Goal: Task Accomplishment & Management: Use online tool/utility

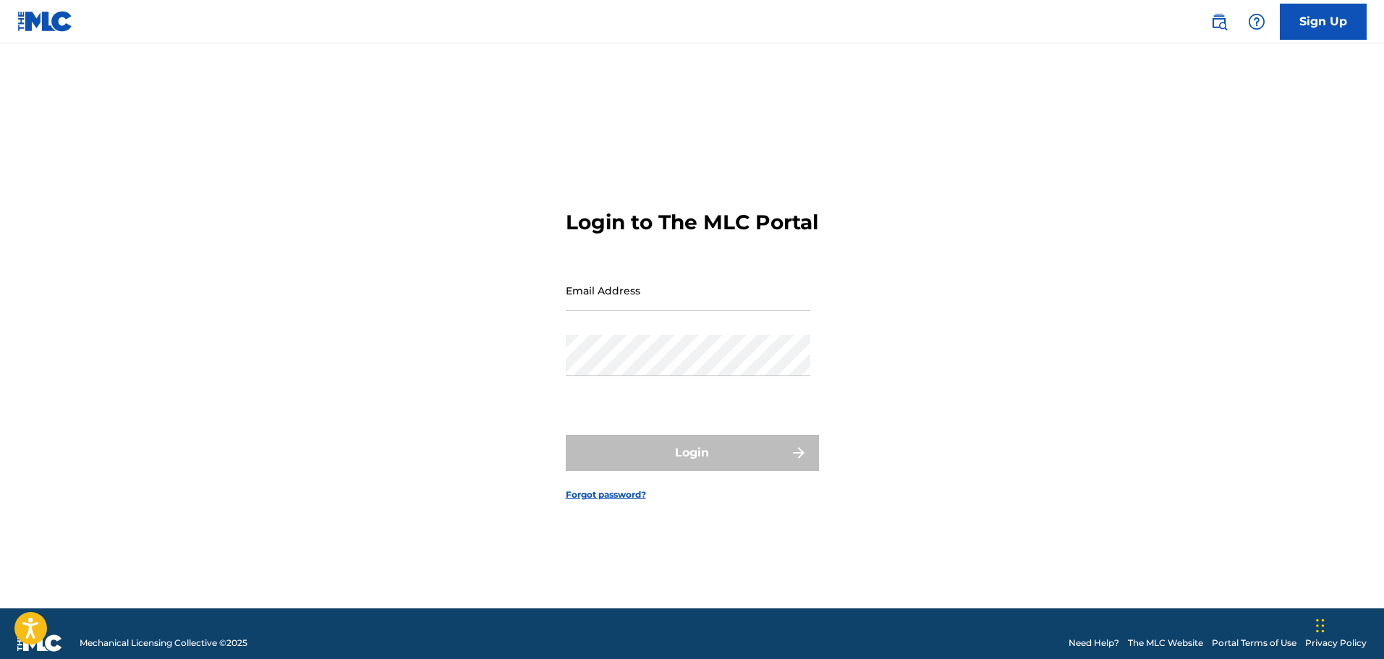
click at [719, 303] on input "Email Address" at bounding box center [688, 290] width 245 height 41
type input "[EMAIL_ADDRESS][DOMAIN_NAME]"
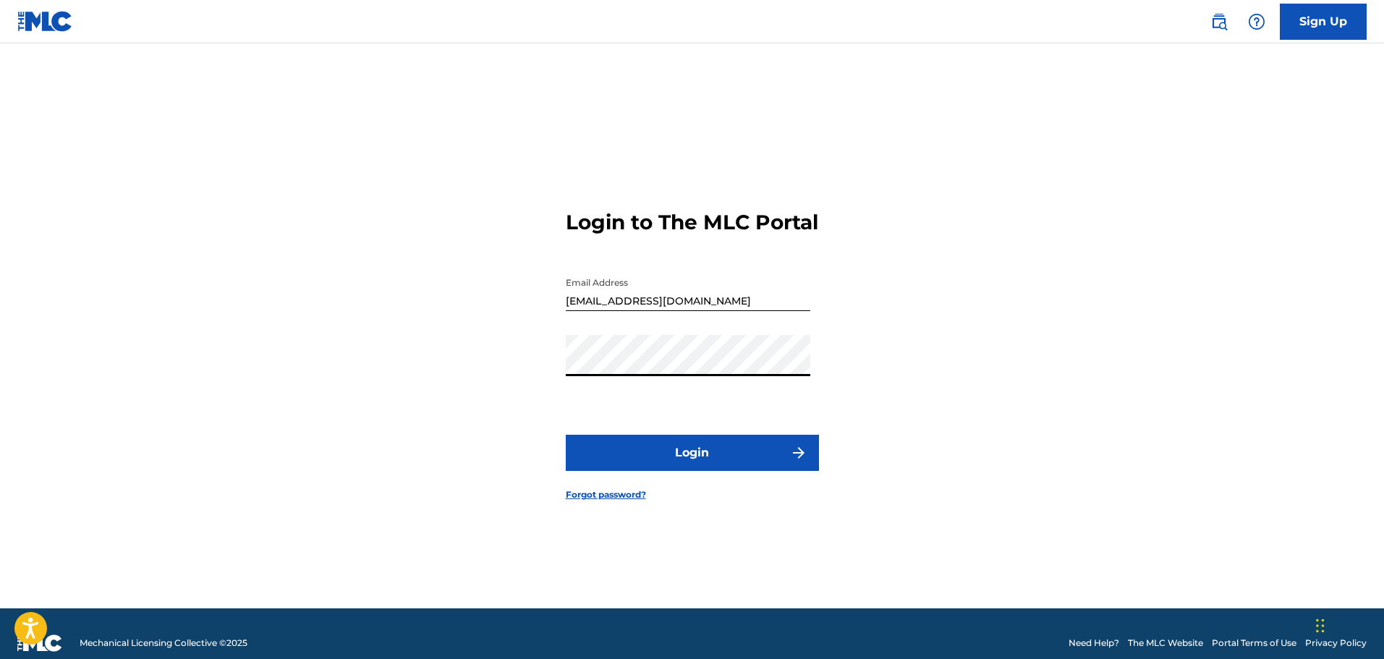
click at [714, 454] on button "Login" at bounding box center [692, 453] width 253 height 36
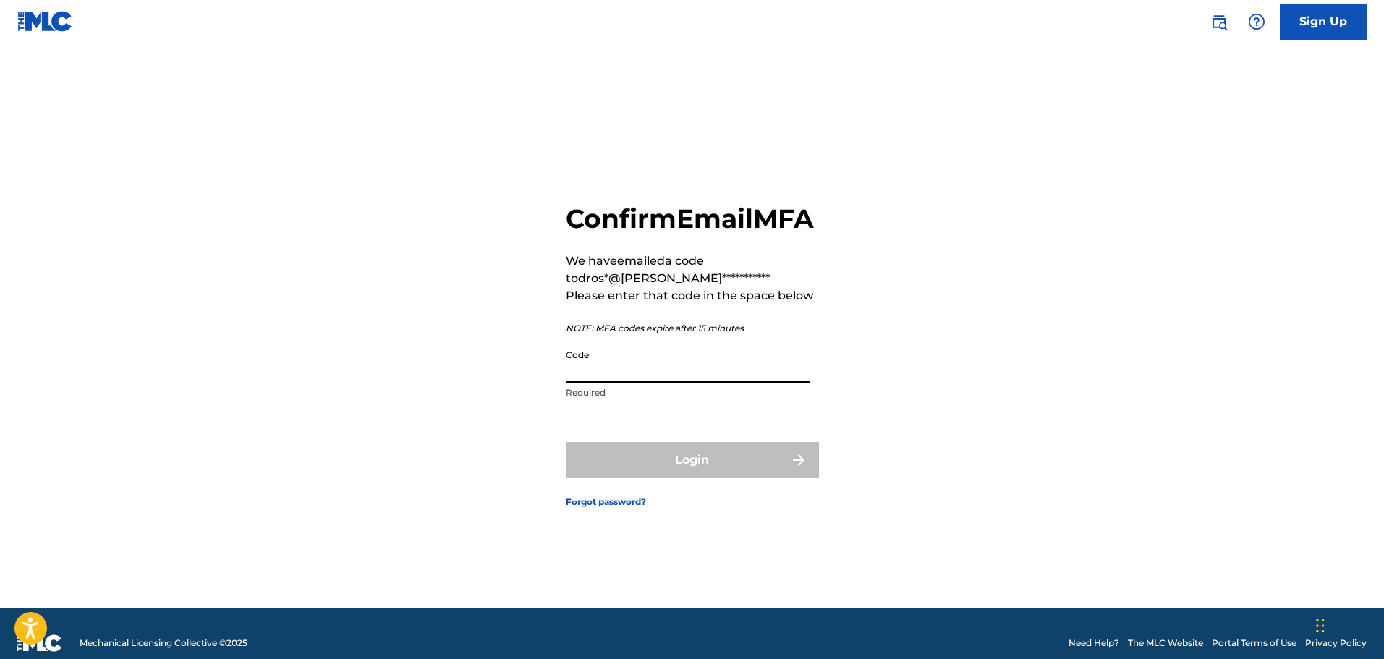
paste input "226965"
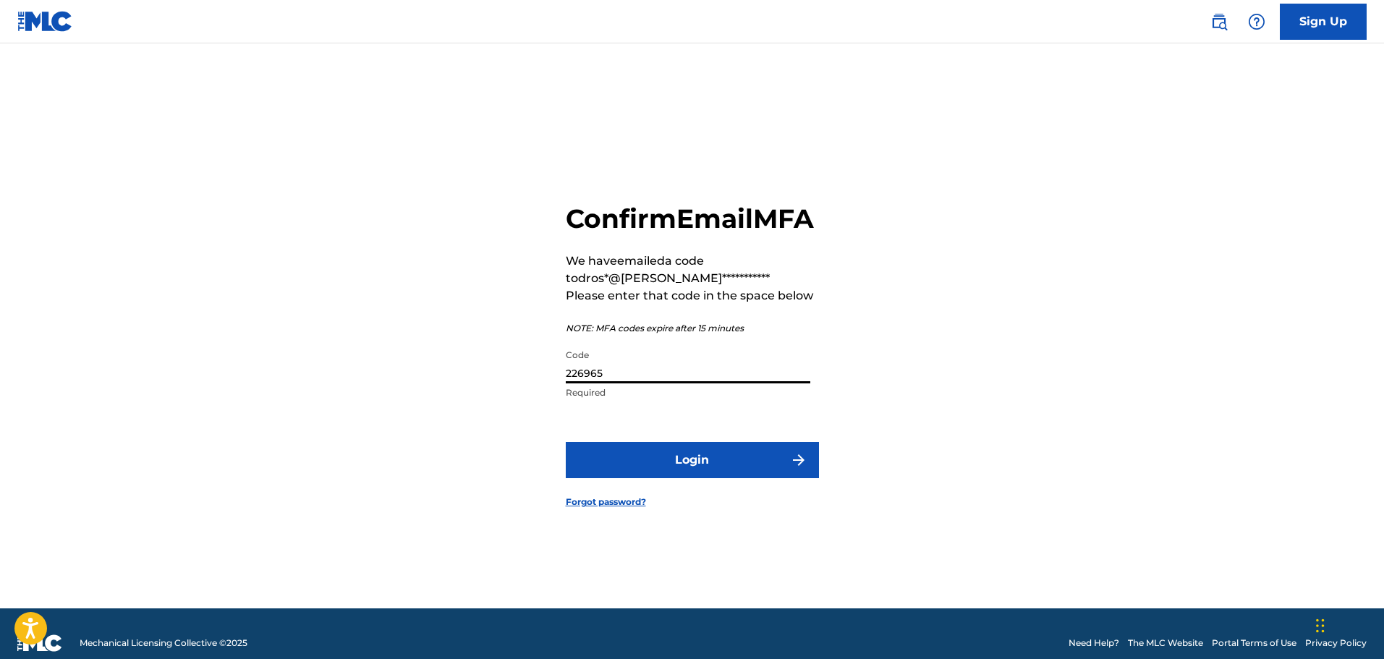
type input "226965"
drag, startPoint x: 703, startPoint y: 479, endPoint x: 711, endPoint y: 472, distance: 10.2
click at [711, 472] on button "Login" at bounding box center [692, 460] width 253 height 36
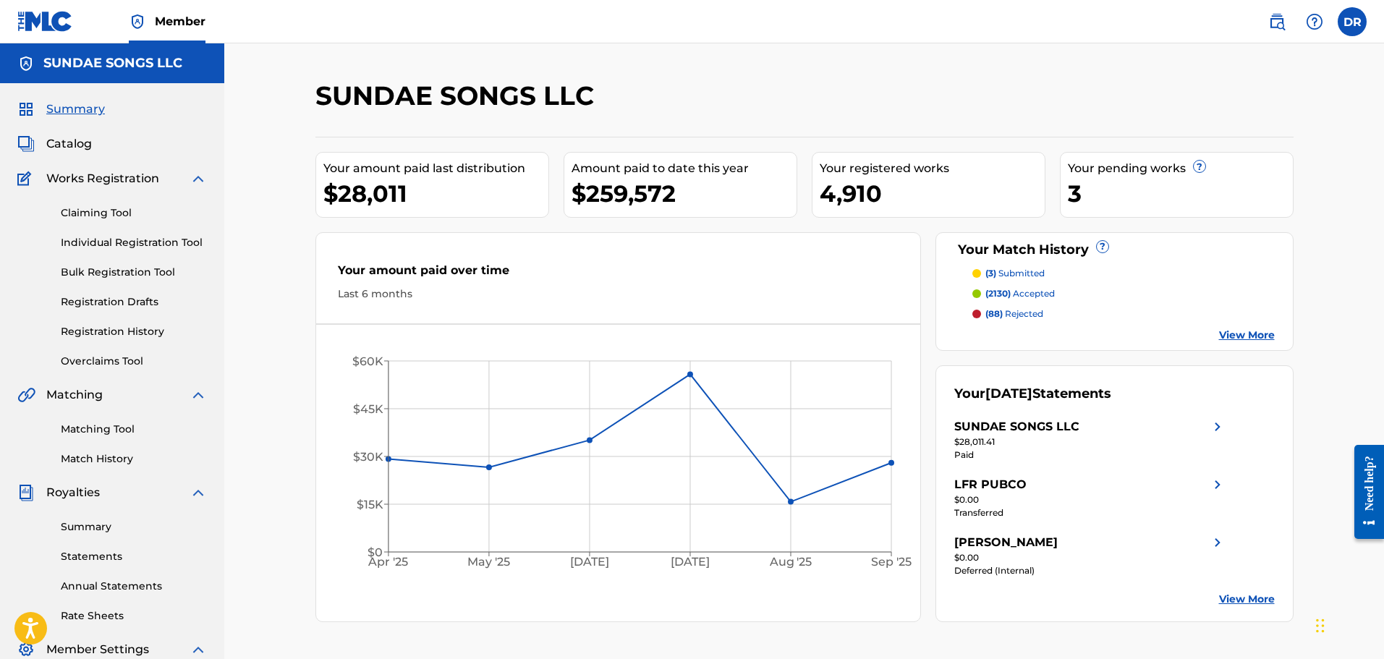
drag, startPoint x: 108, startPoint y: 330, endPoint x: 117, endPoint y: 330, distance: 8.7
click at [108, 330] on link "Registration History" at bounding box center [134, 331] width 146 height 15
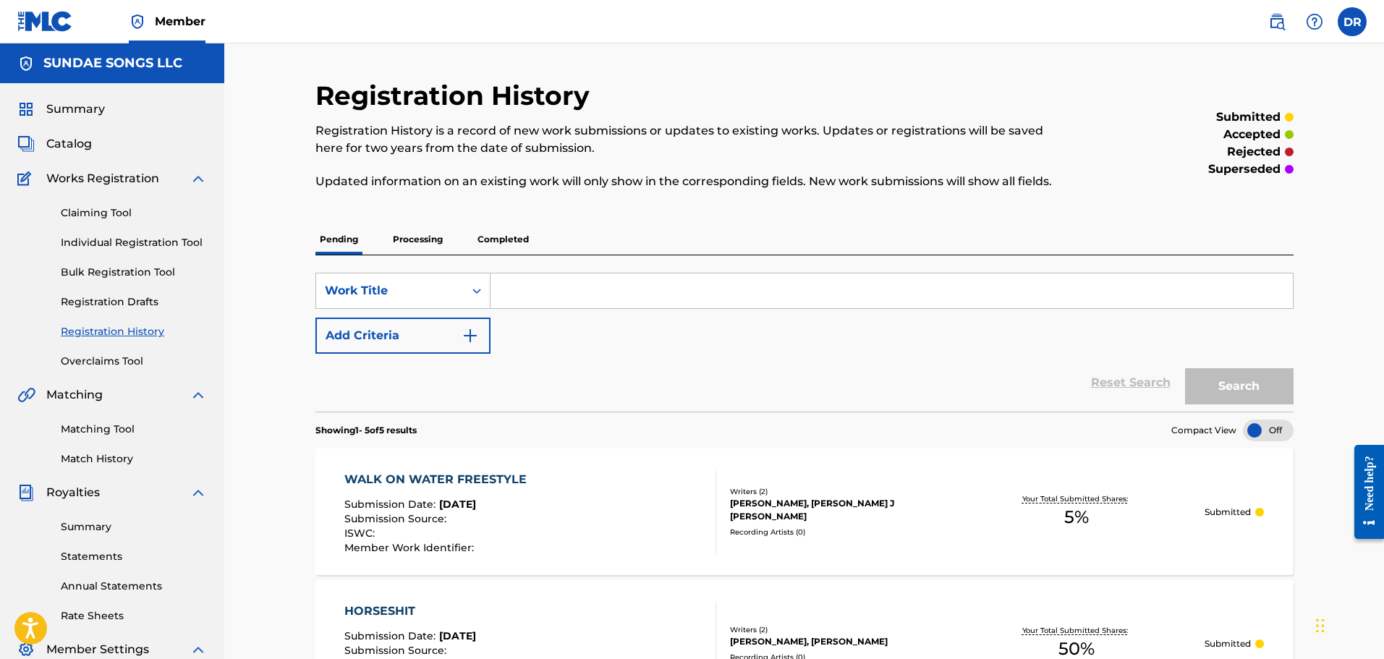
click at [419, 237] on p "Processing" at bounding box center [418, 239] width 59 height 30
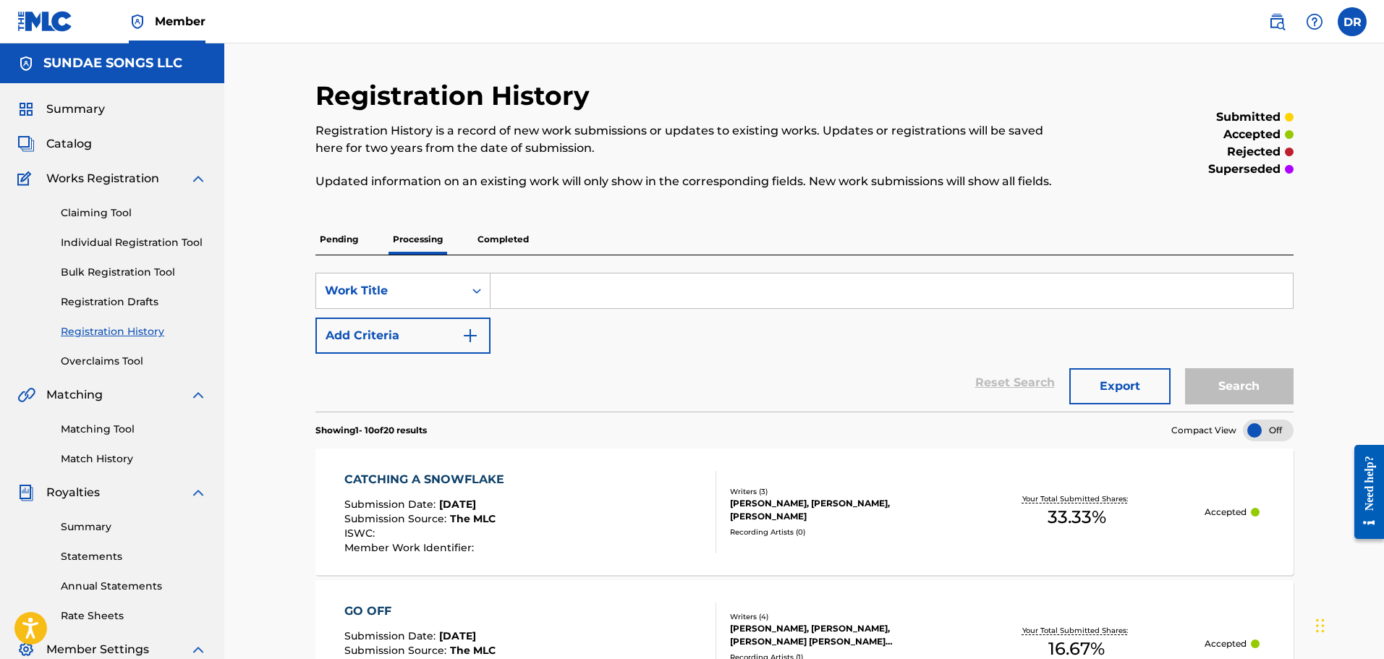
click at [498, 232] on p "Completed" at bounding box center [503, 239] width 60 height 30
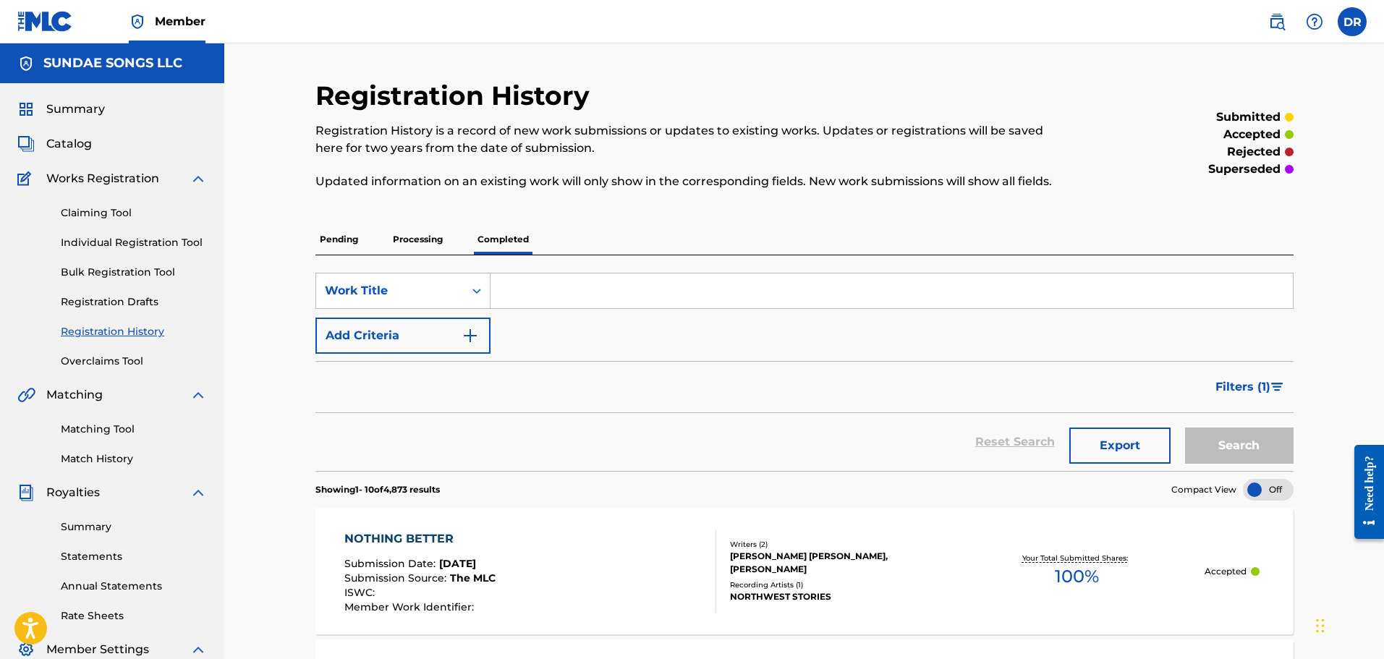
click at [71, 142] on span "Catalog" at bounding box center [69, 143] width 46 height 17
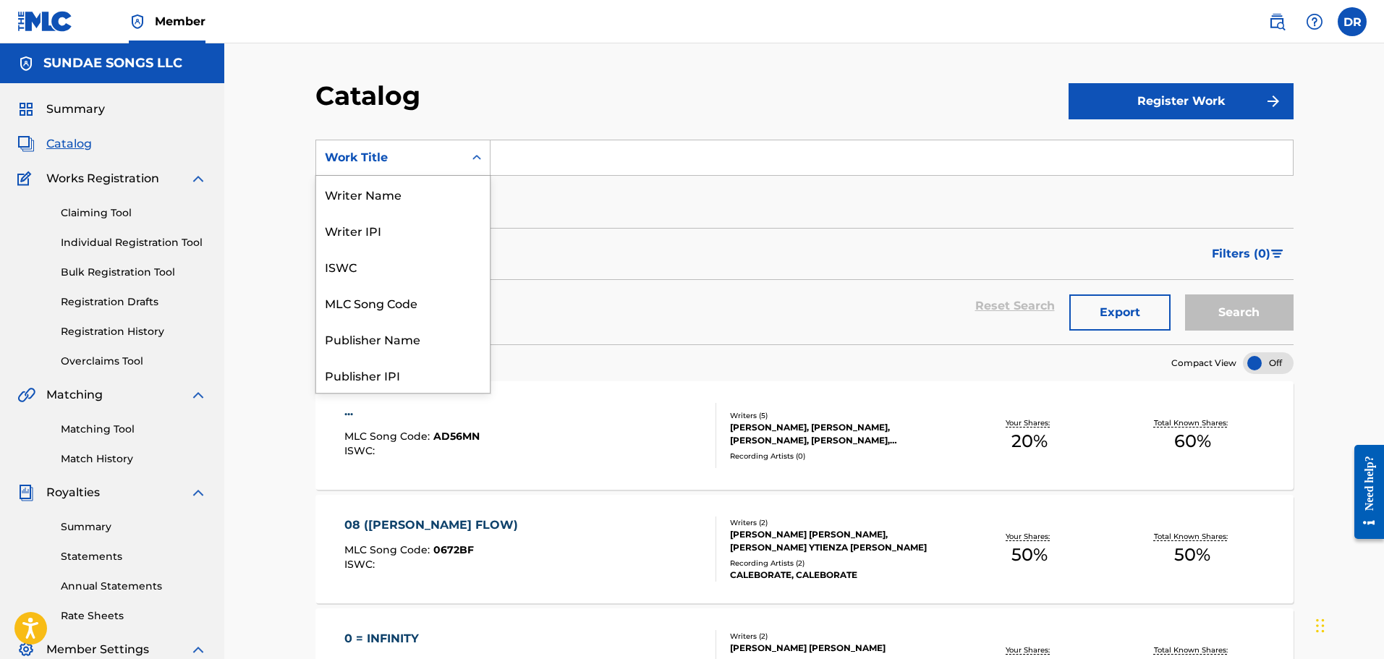
click at [382, 158] on div "Work Title" at bounding box center [390, 157] width 130 height 17
click at [400, 203] on div "Writer Name" at bounding box center [403, 194] width 174 height 36
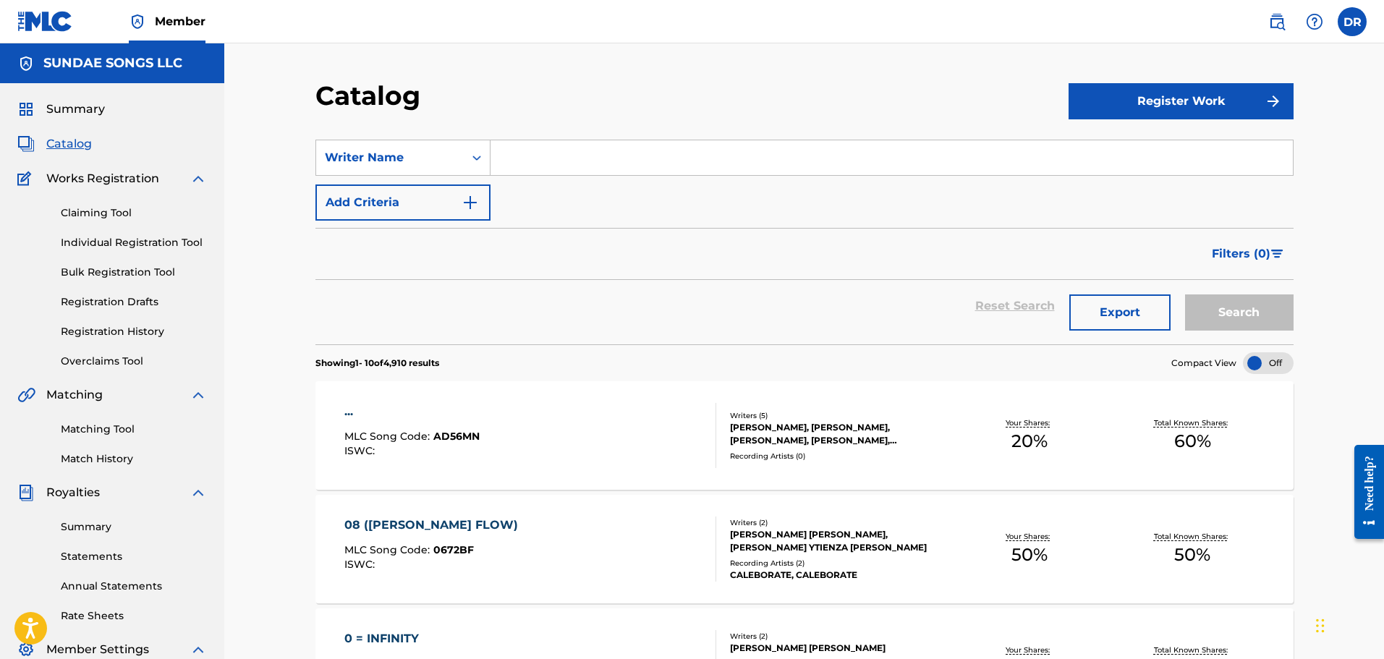
click at [526, 166] on input "Search Form" at bounding box center [892, 157] width 803 height 35
type input "[PERSON_NAME]"
click at [1248, 320] on button "Search" at bounding box center [1239, 313] width 109 height 36
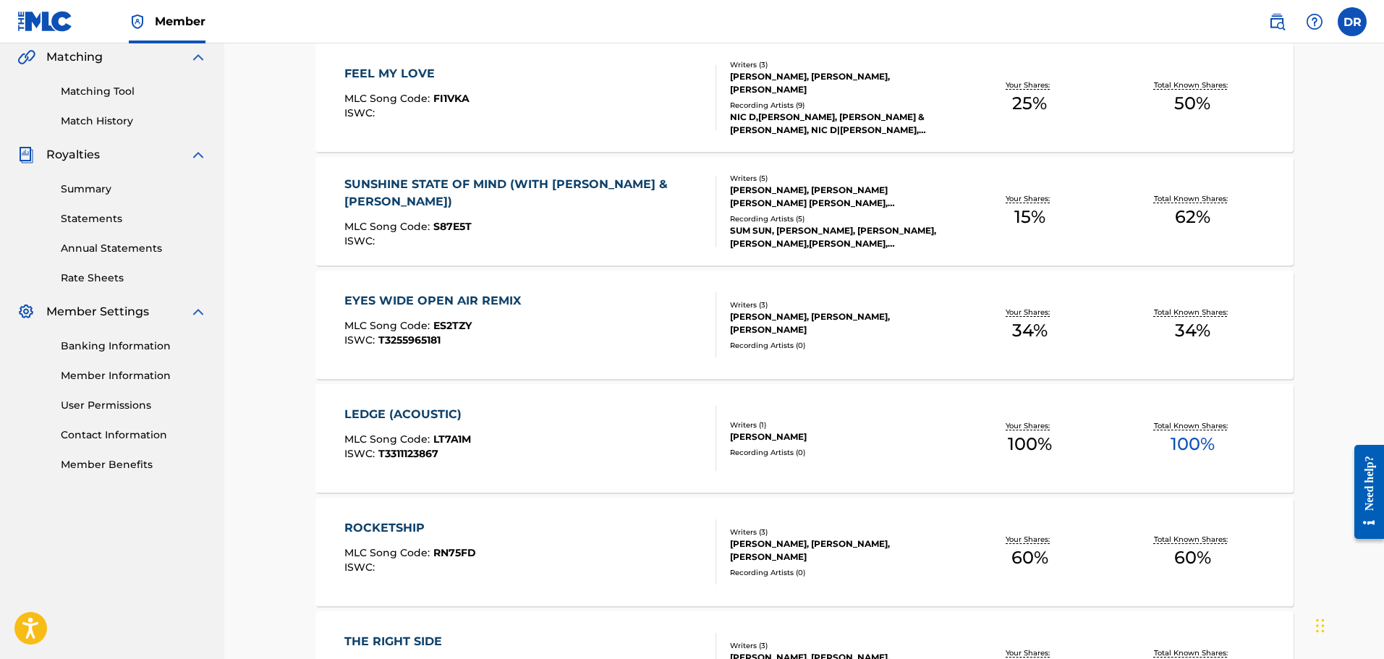
scroll to position [289, 0]
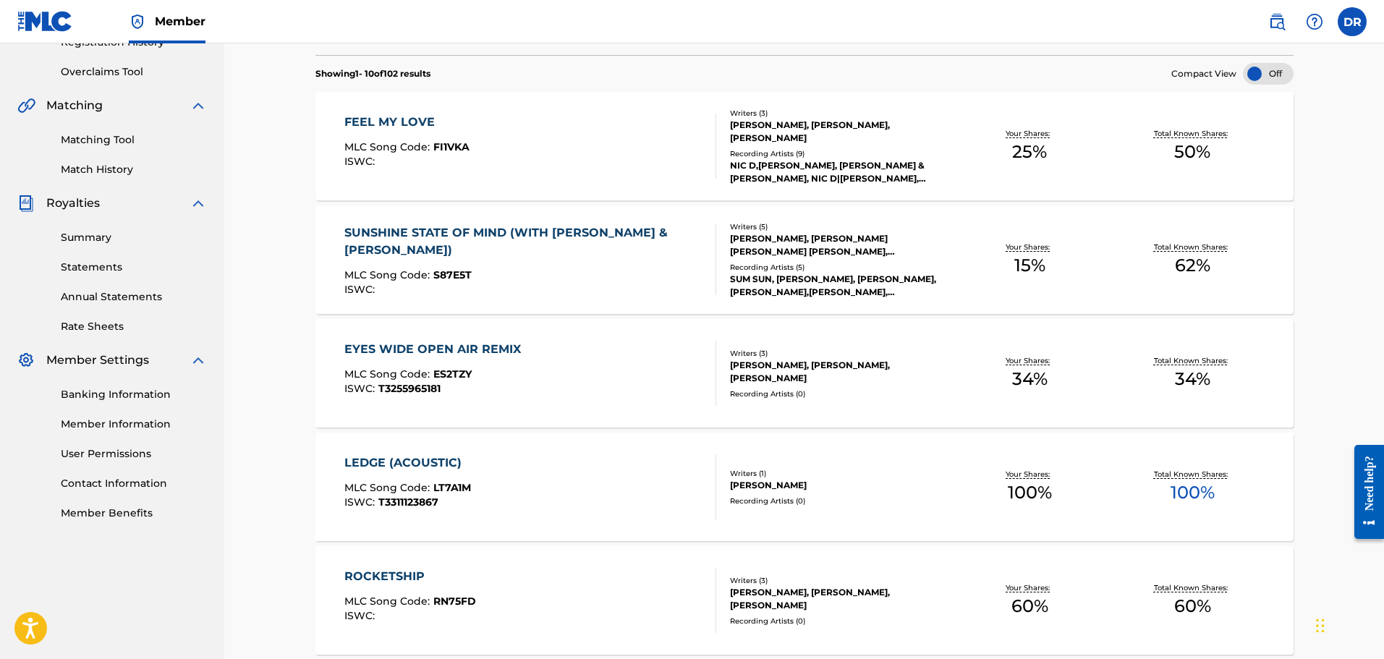
click at [111, 172] on link "Match History" at bounding box center [134, 169] width 146 height 15
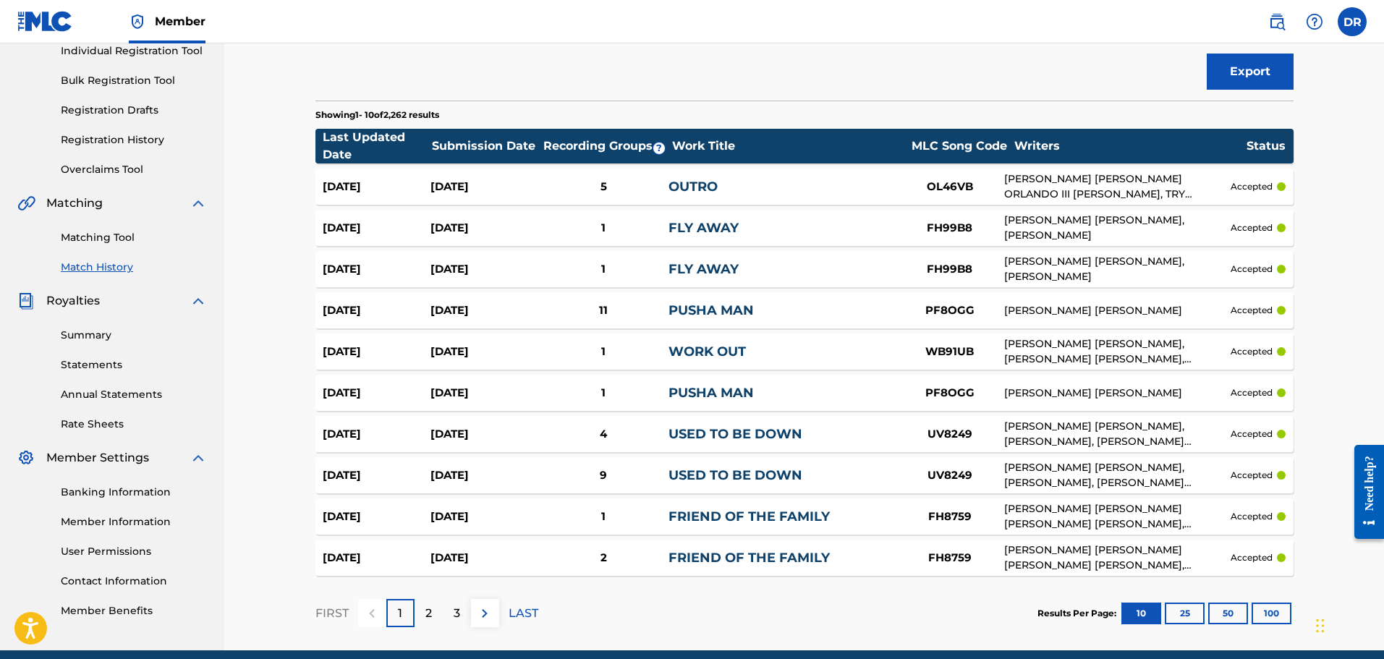
scroll to position [253, 0]
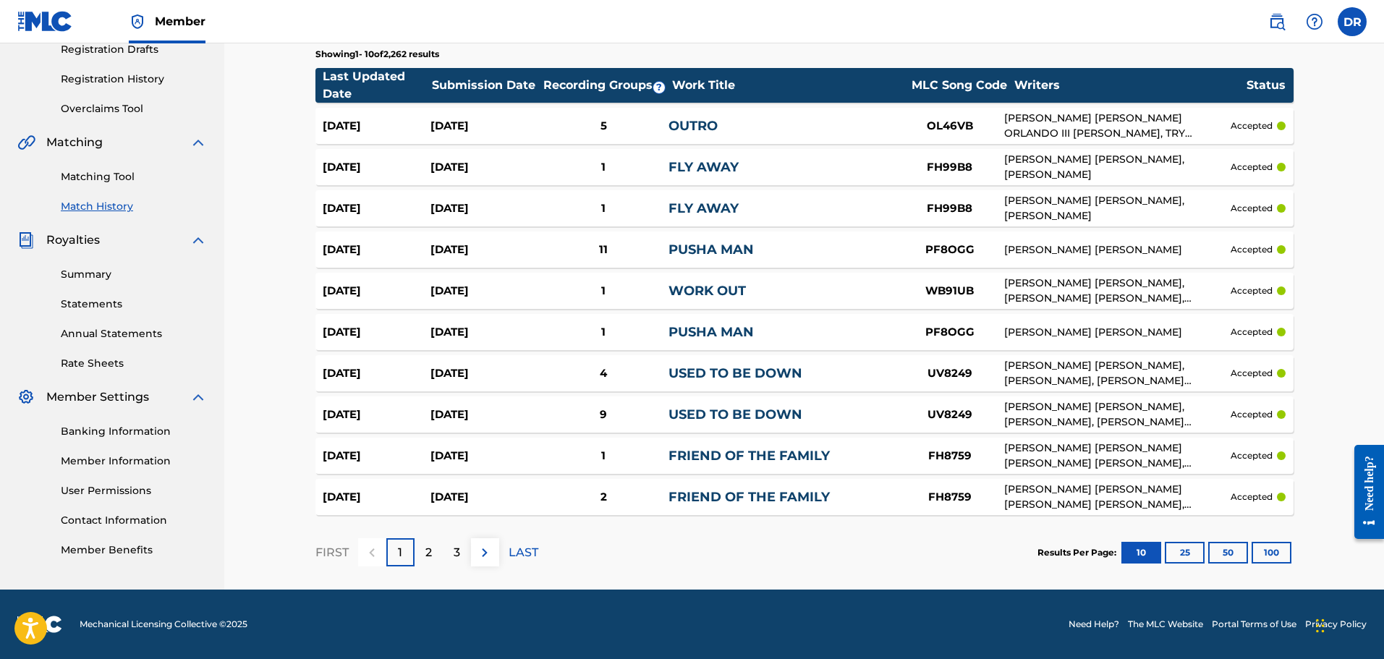
click at [1269, 550] on button "100" at bounding box center [1272, 553] width 40 height 22
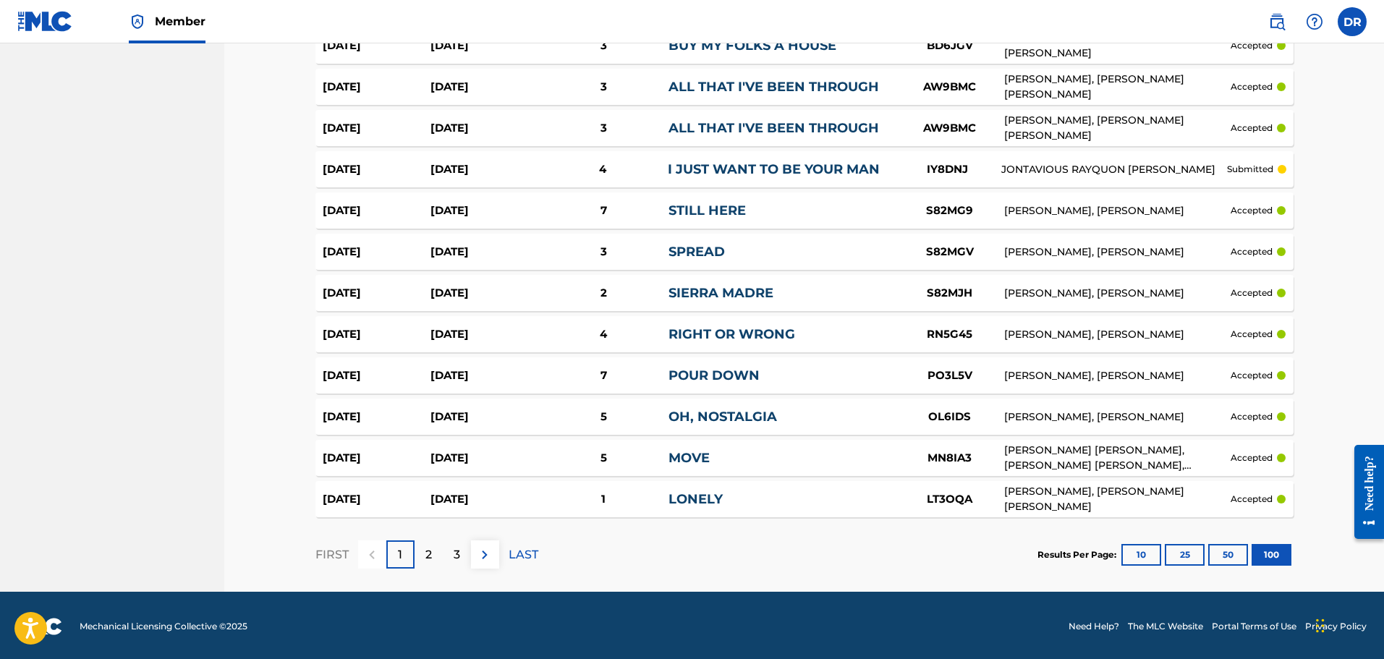
scroll to position [3965, 0]
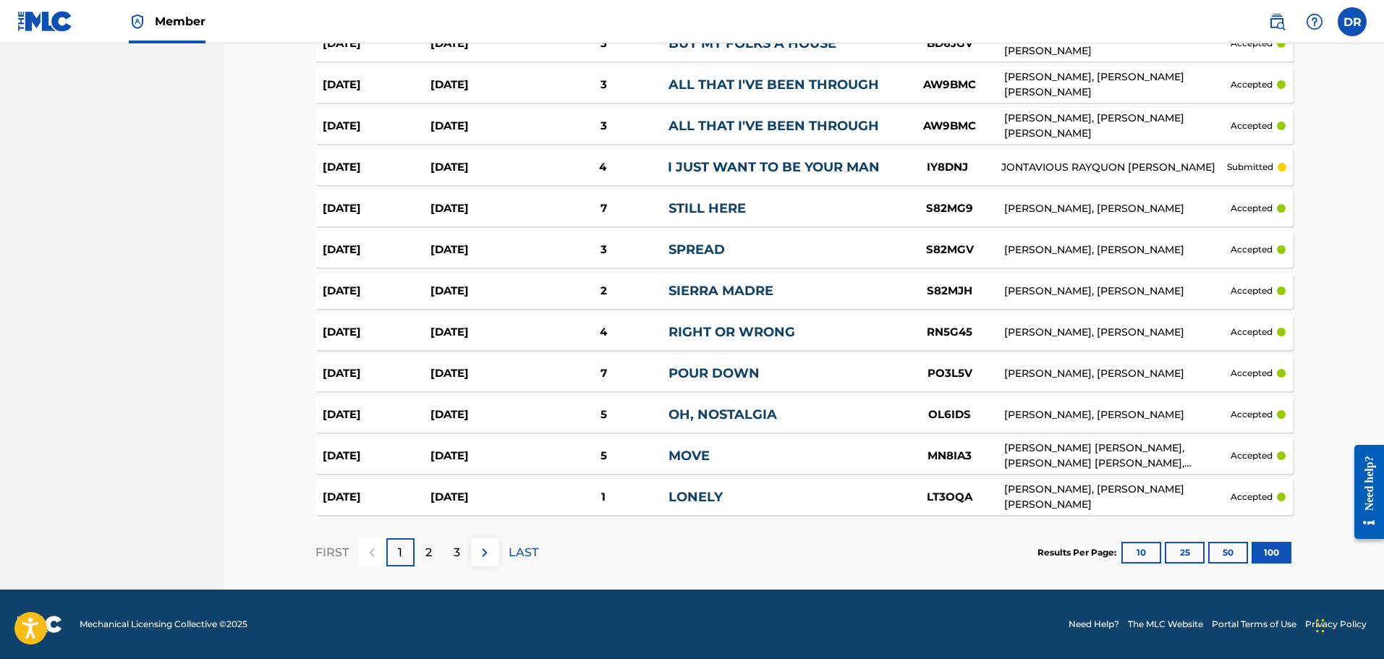
click at [439, 552] on div "2" at bounding box center [429, 552] width 28 height 28
click at [467, 555] on div "3" at bounding box center [457, 552] width 28 height 28
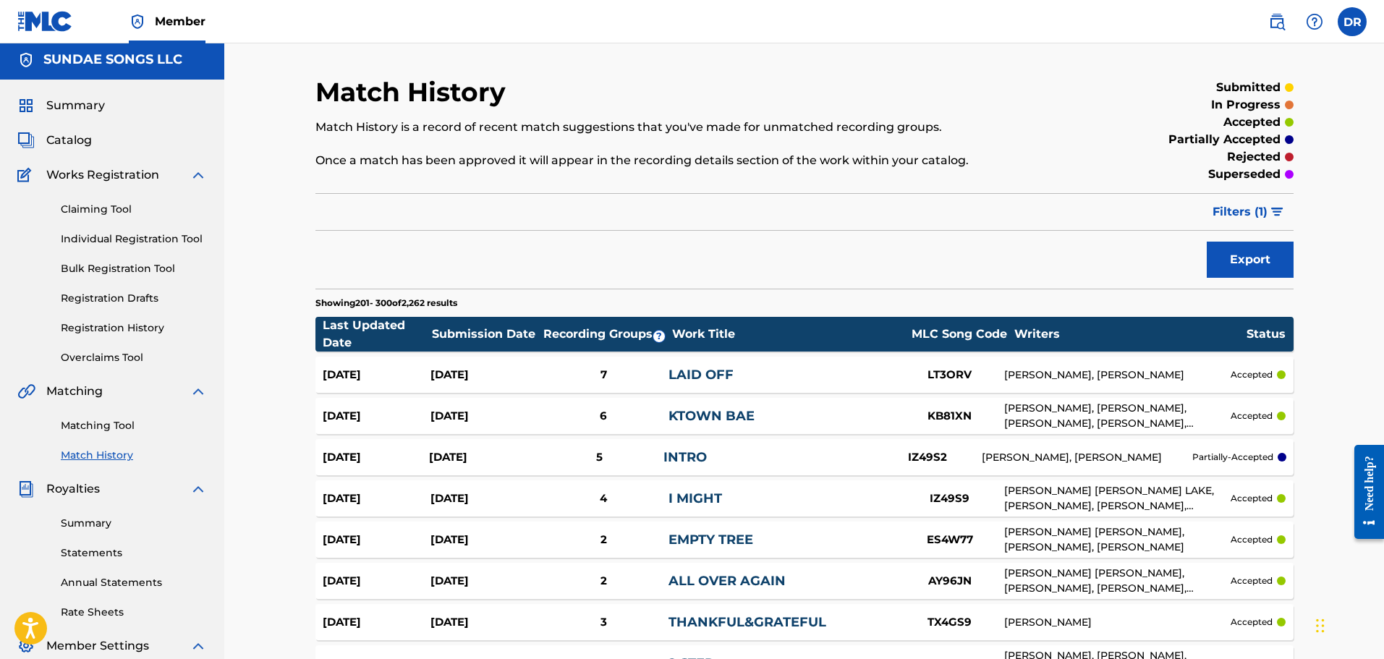
scroll to position [0, 0]
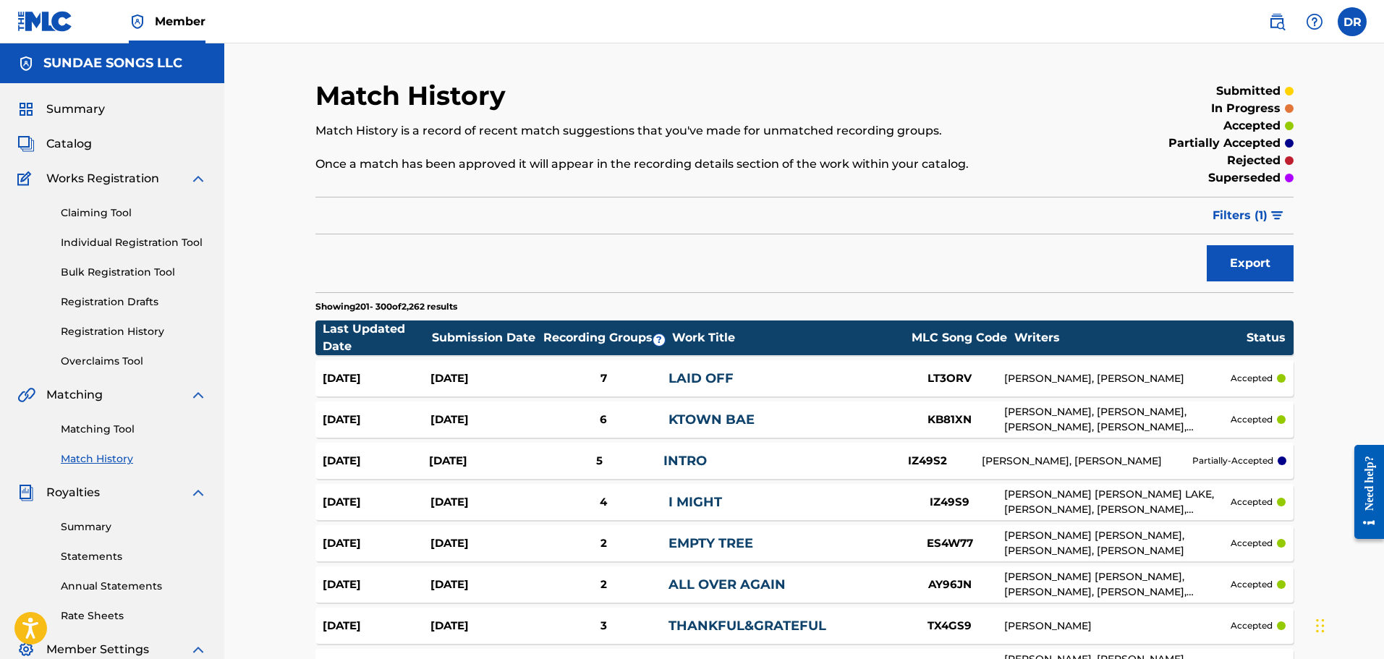
click at [1230, 215] on span "Filters ( 1 )" at bounding box center [1240, 215] width 55 height 17
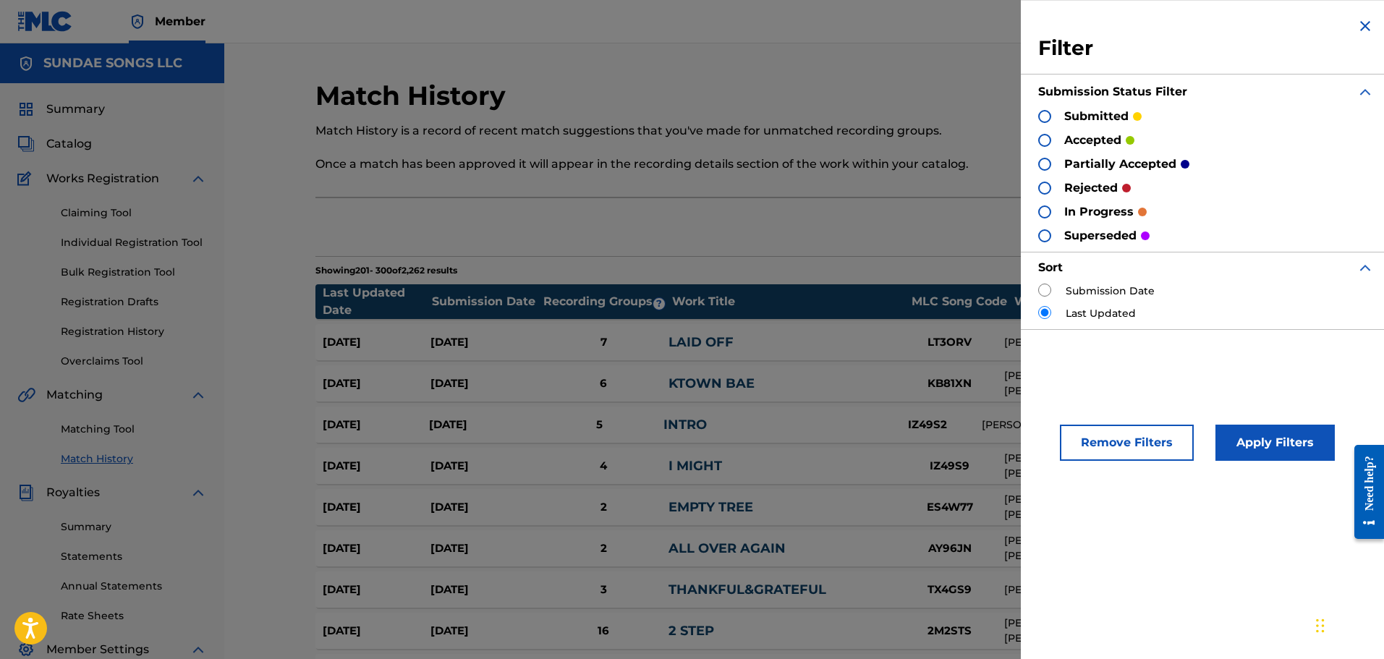
click at [1045, 193] on div at bounding box center [1044, 188] width 13 height 13
click at [1272, 454] on button "Apply Filters" at bounding box center [1275, 443] width 119 height 36
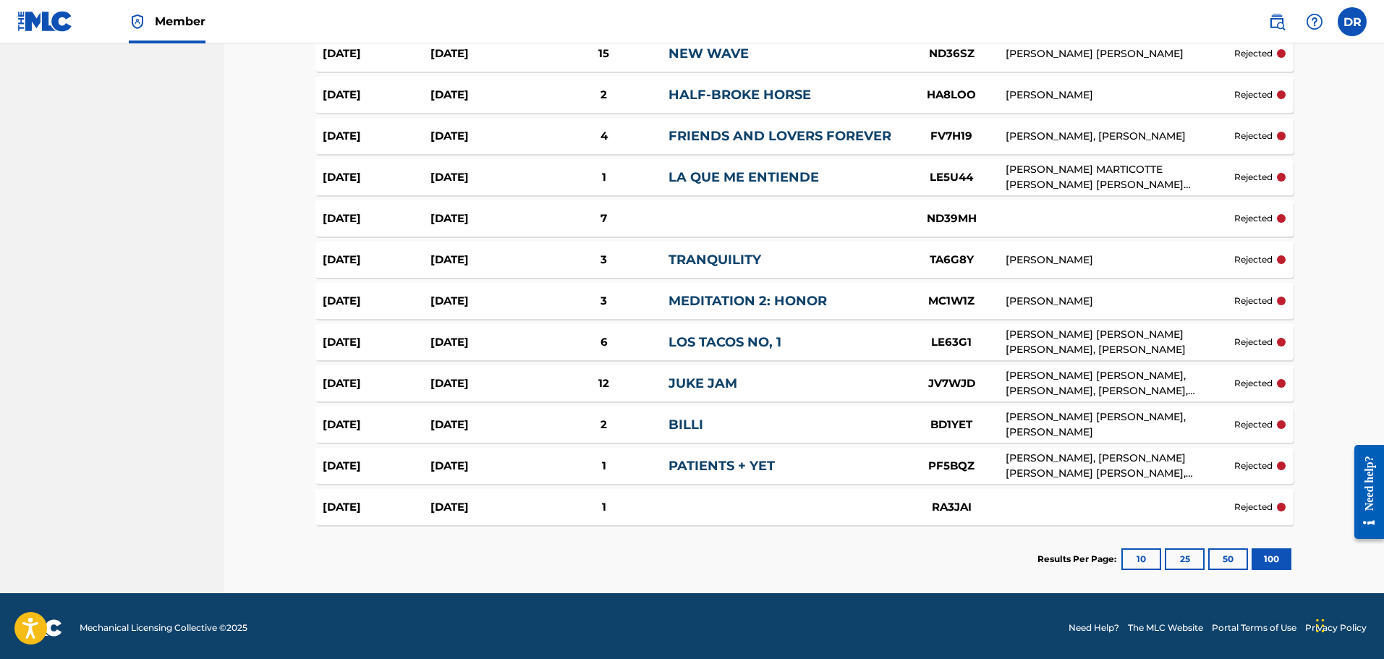
scroll to position [3478, 0]
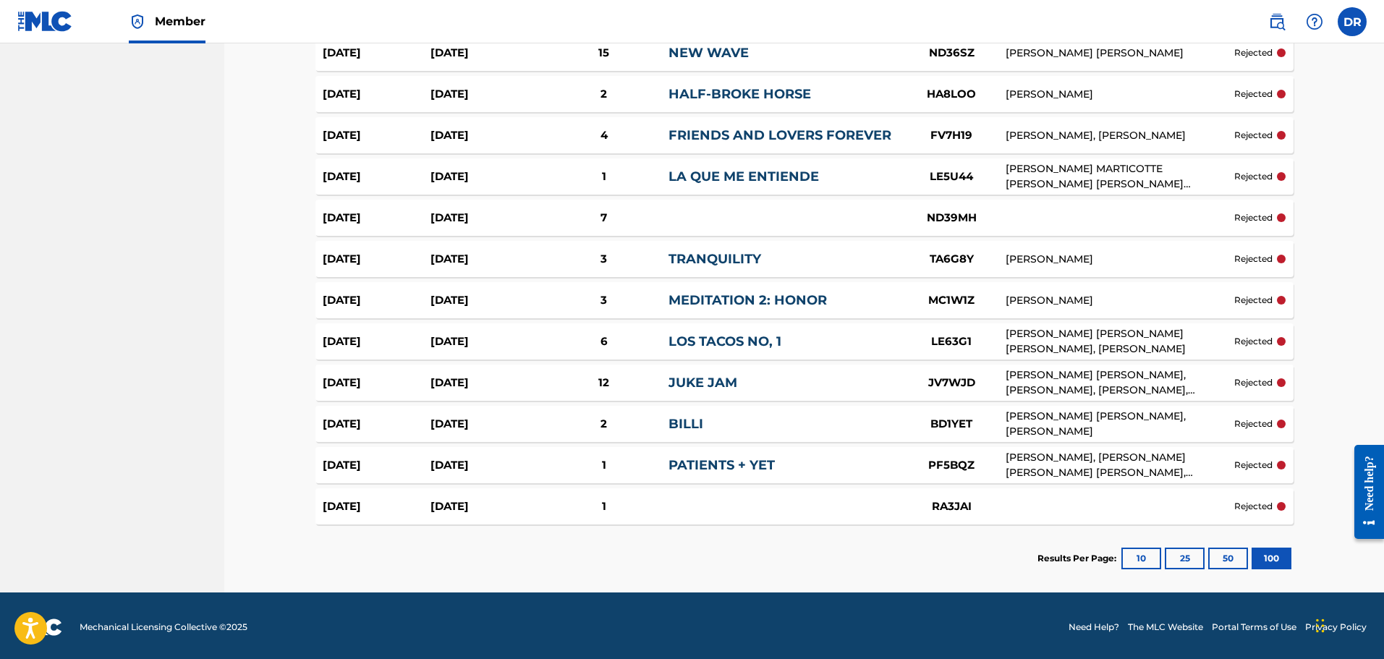
click at [1248, 338] on p "rejected" at bounding box center [1254, 341] width 38 height 13
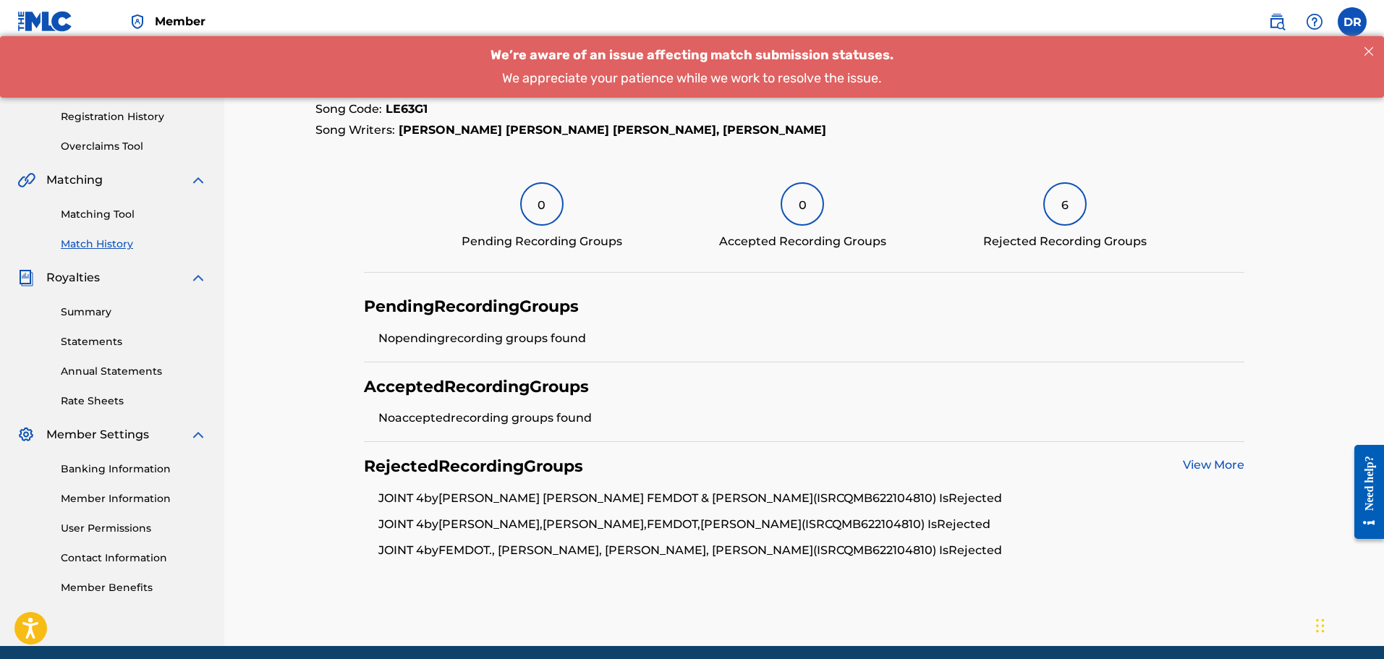
scroll to position [217, 0]
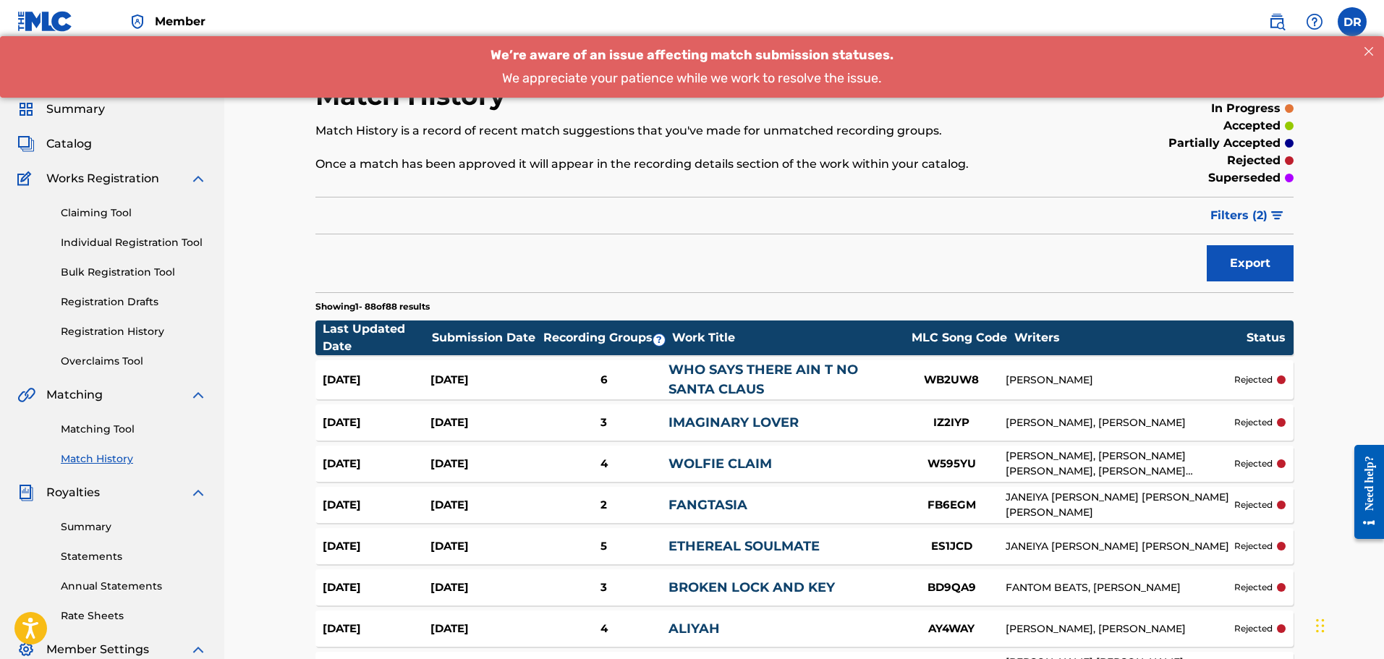
click at [71, 146] on span "Catalog" at bounding box center [69, 143] width 46 height 17
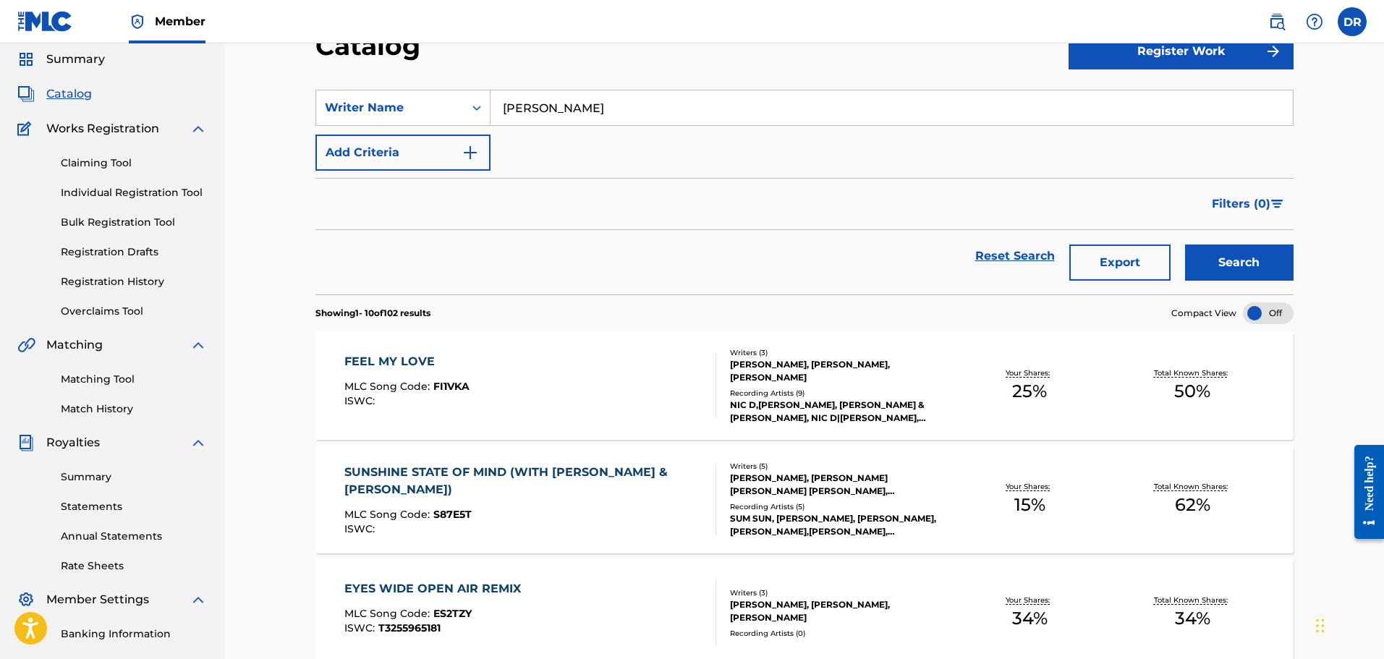
scroll to position [72, 0]
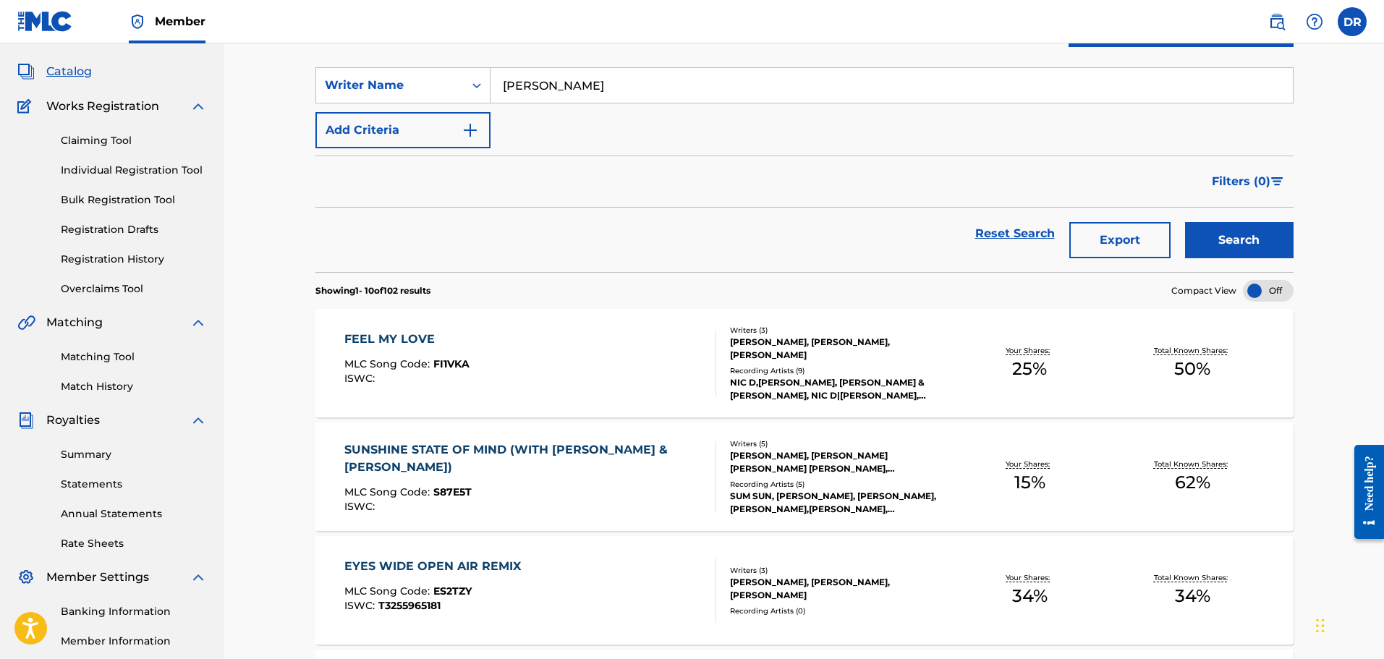
click at [120, 289] on link "Overclaims Tool" at bounding box center [134, 289] width 146 height 15
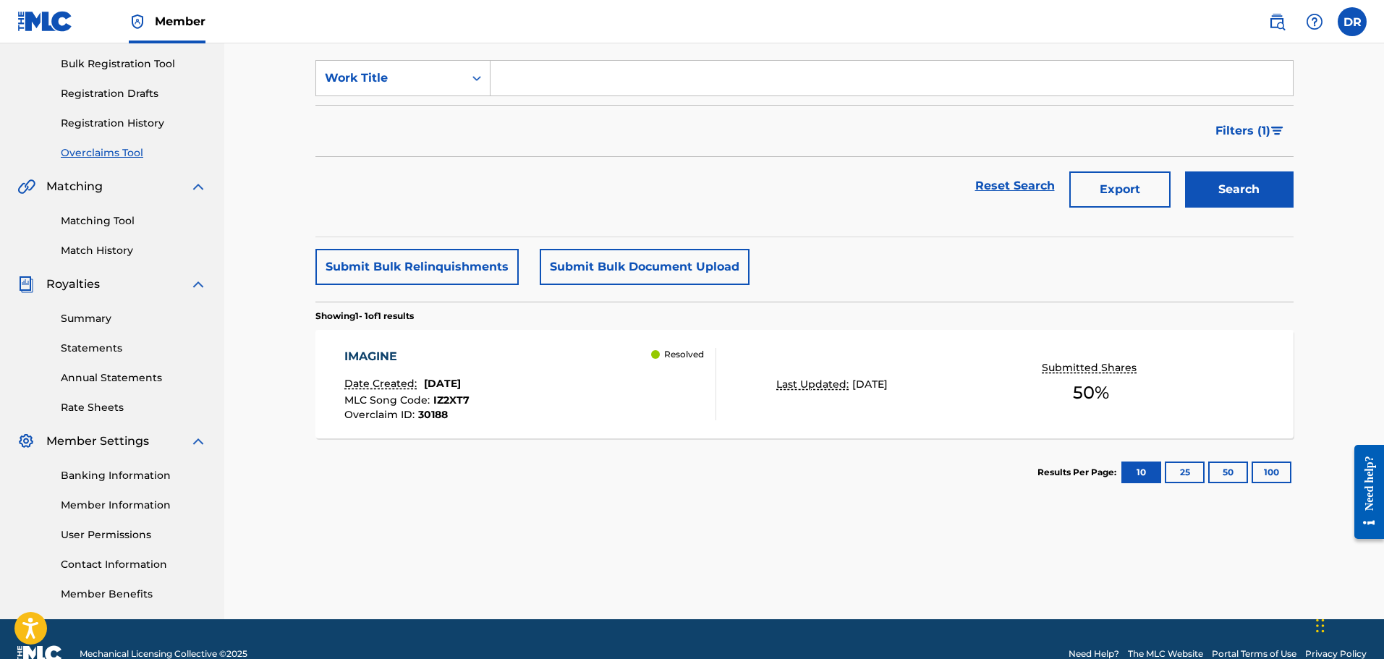
scroll to position [217, 0]
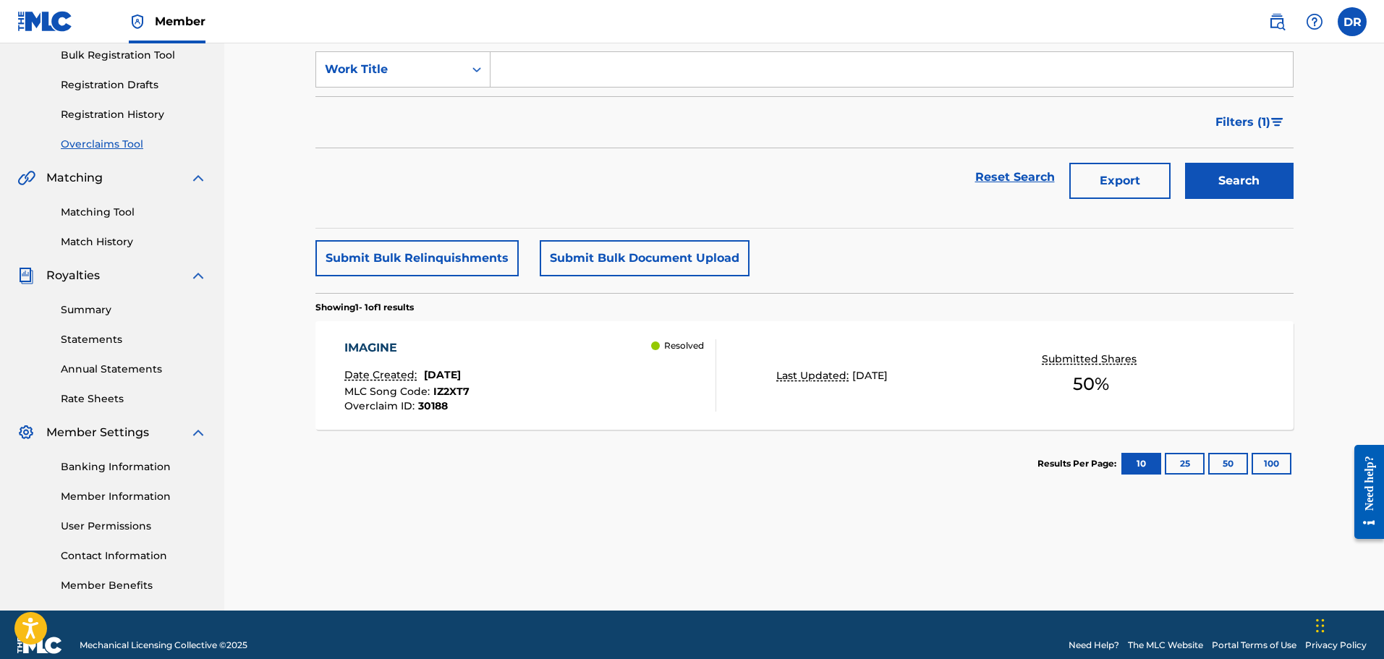
click at [379, 344] on div "IMAGINE" at bounding box center [406, 347] width 125 height 17
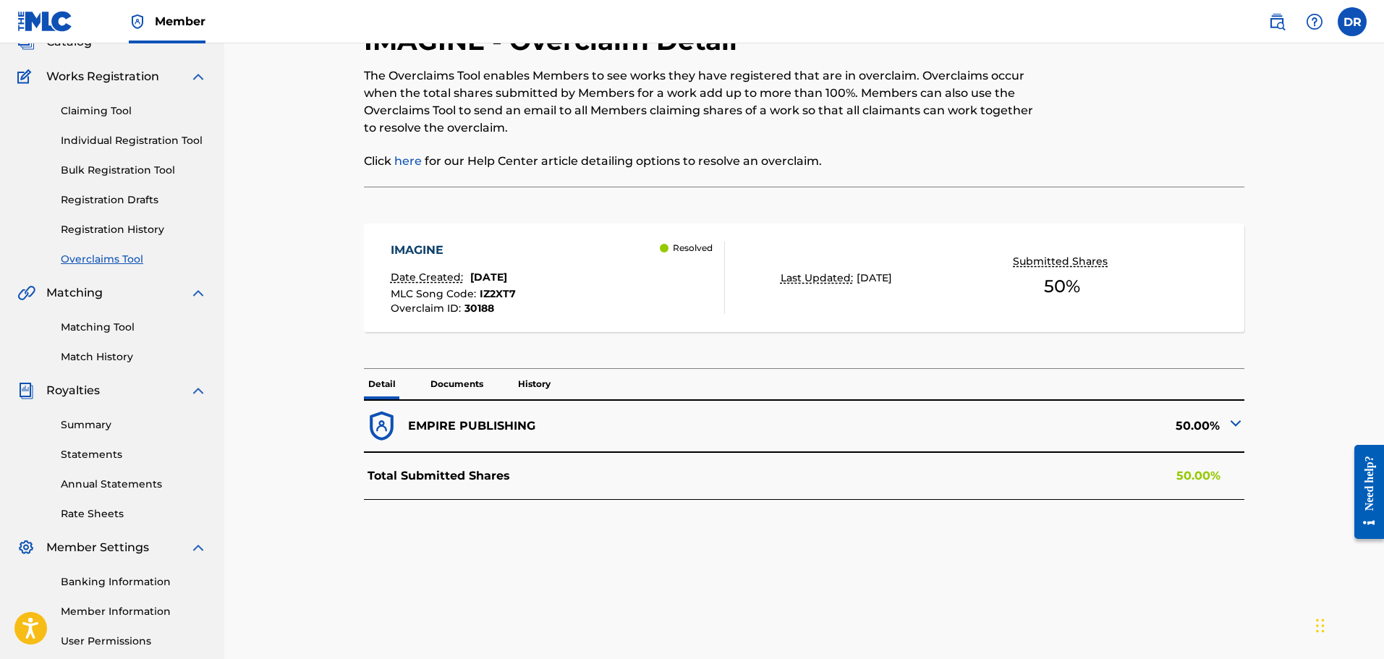
scroll to position [145, 0]
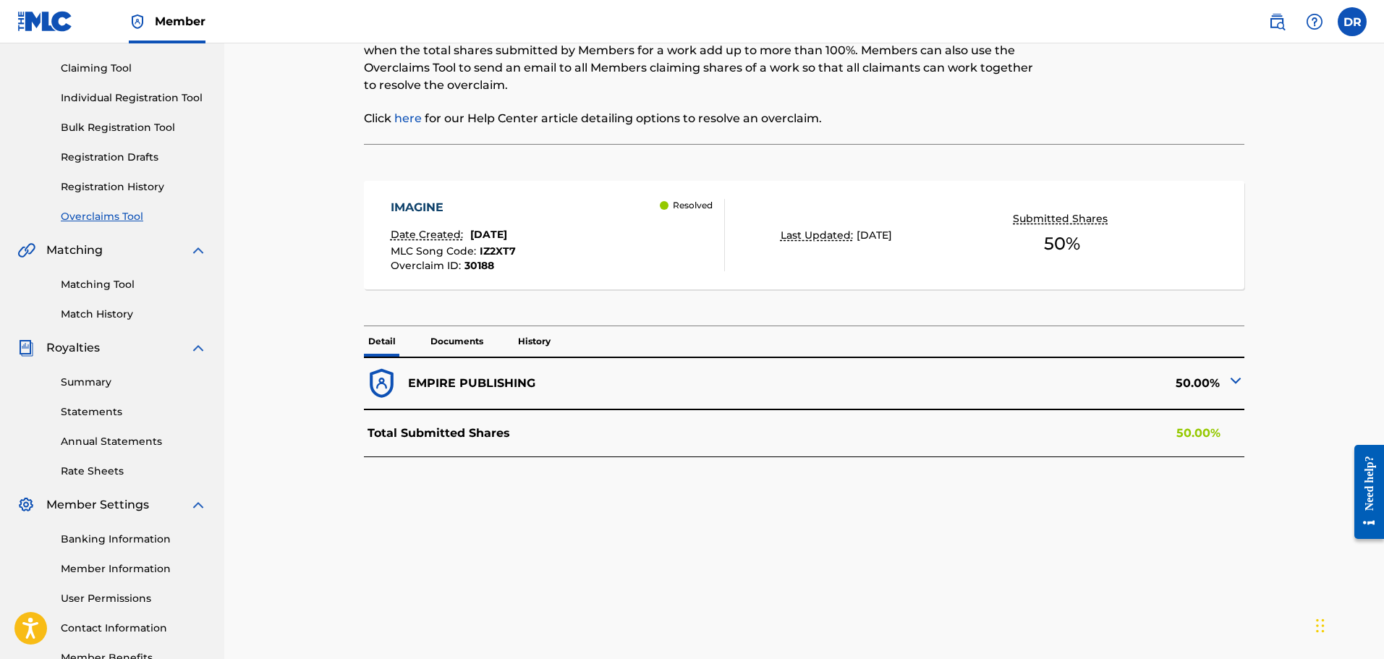
click at [457, 344] on p "Documents" at bounding box center [457, 341] width 62 height 30
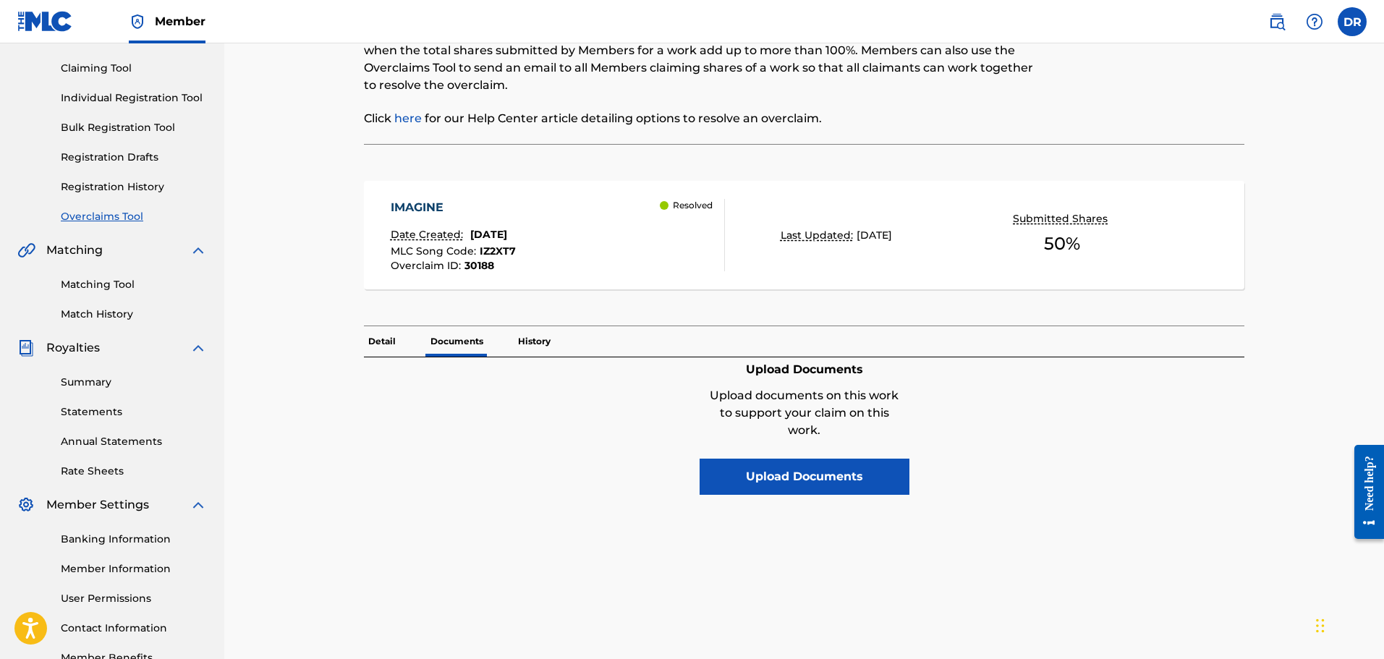
click at [530, 346] on p "History" at bounding box center [534, 341] width 41 height 30
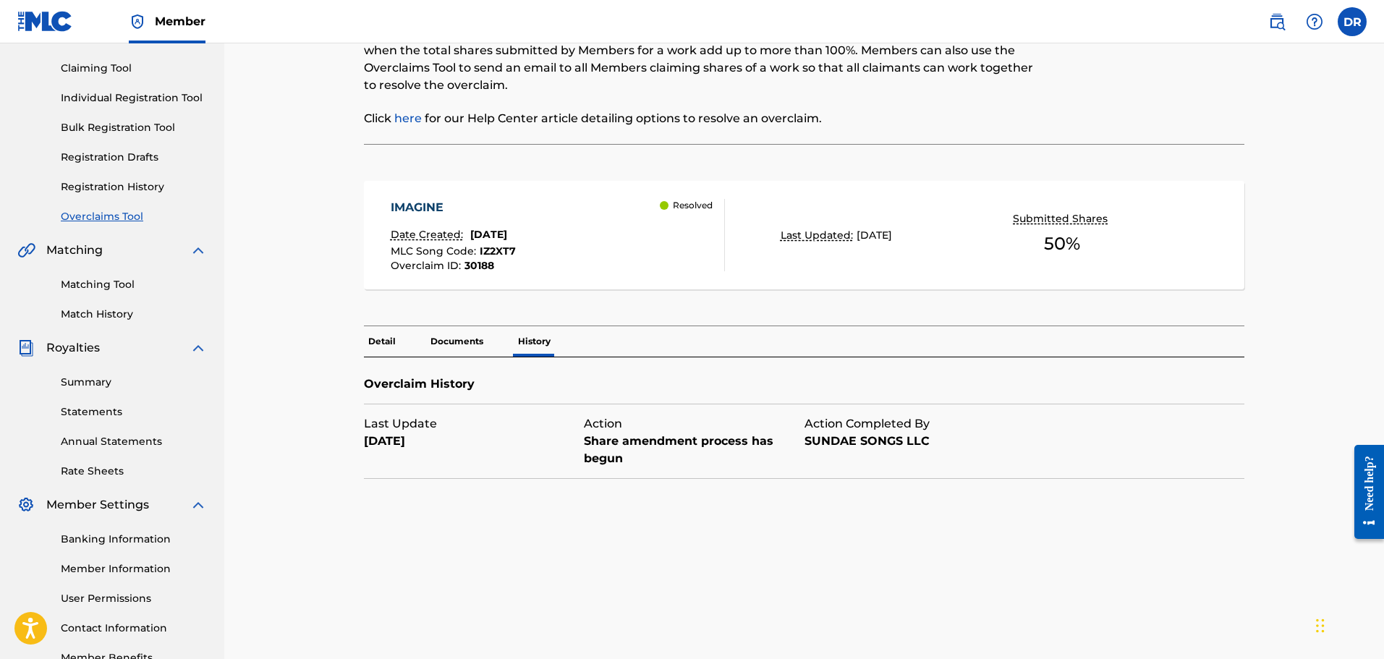
click at [389, 344] on p "Detail" at bounding box center [382, 341] width 36 height 30
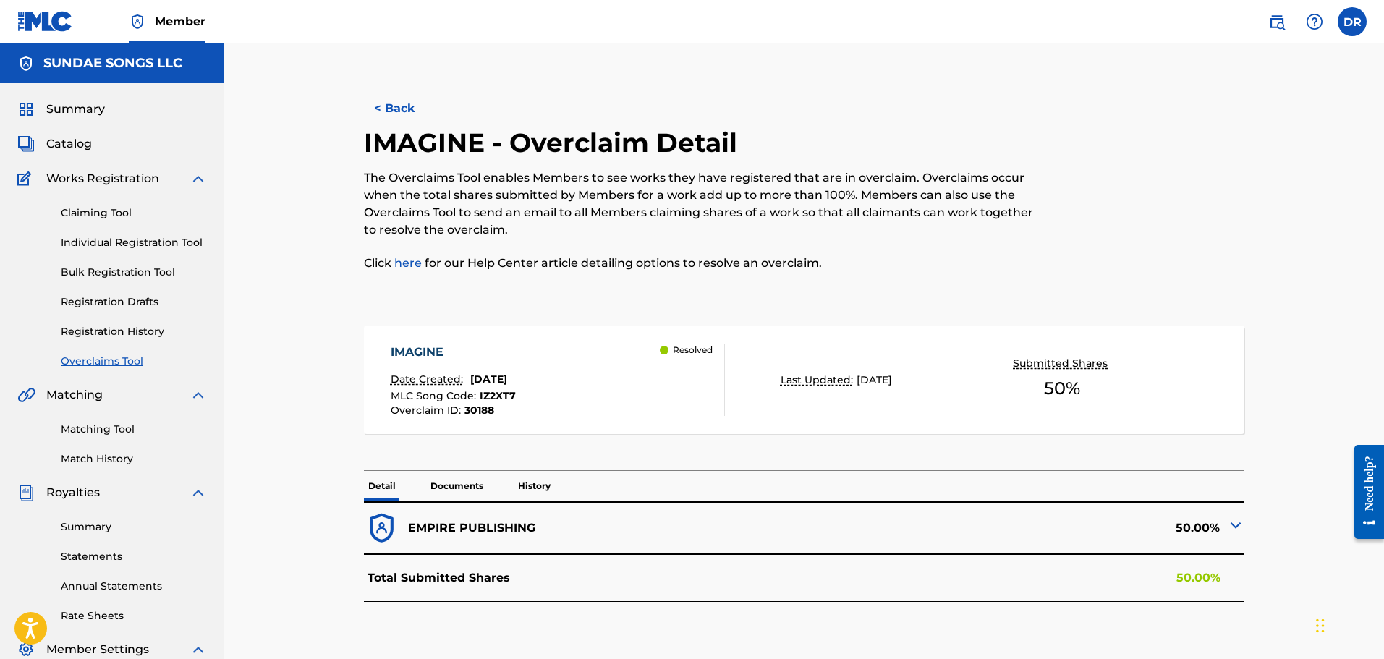
click at [498, 394] on span "IZ2XT7" at bounding box center [498, 395] width 36 height 13
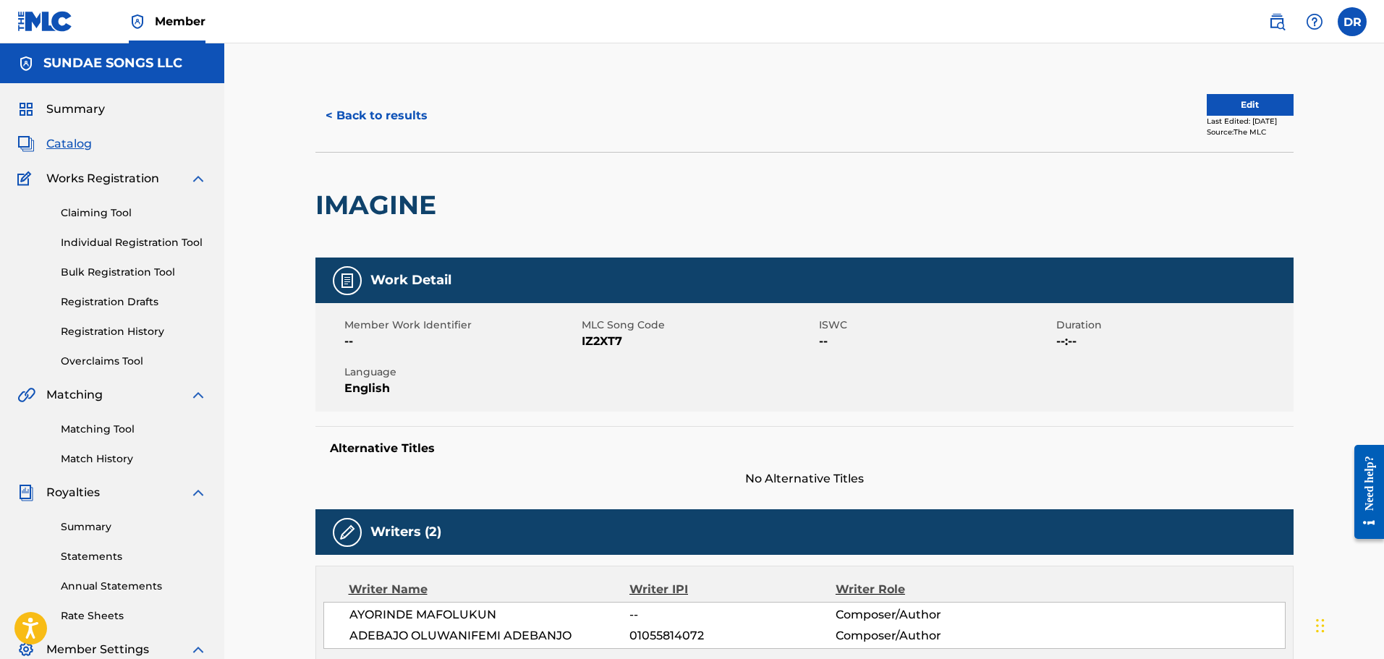
click at [101, 457] on link "Match History" at bounding box center [134, 459] width 146 height 15
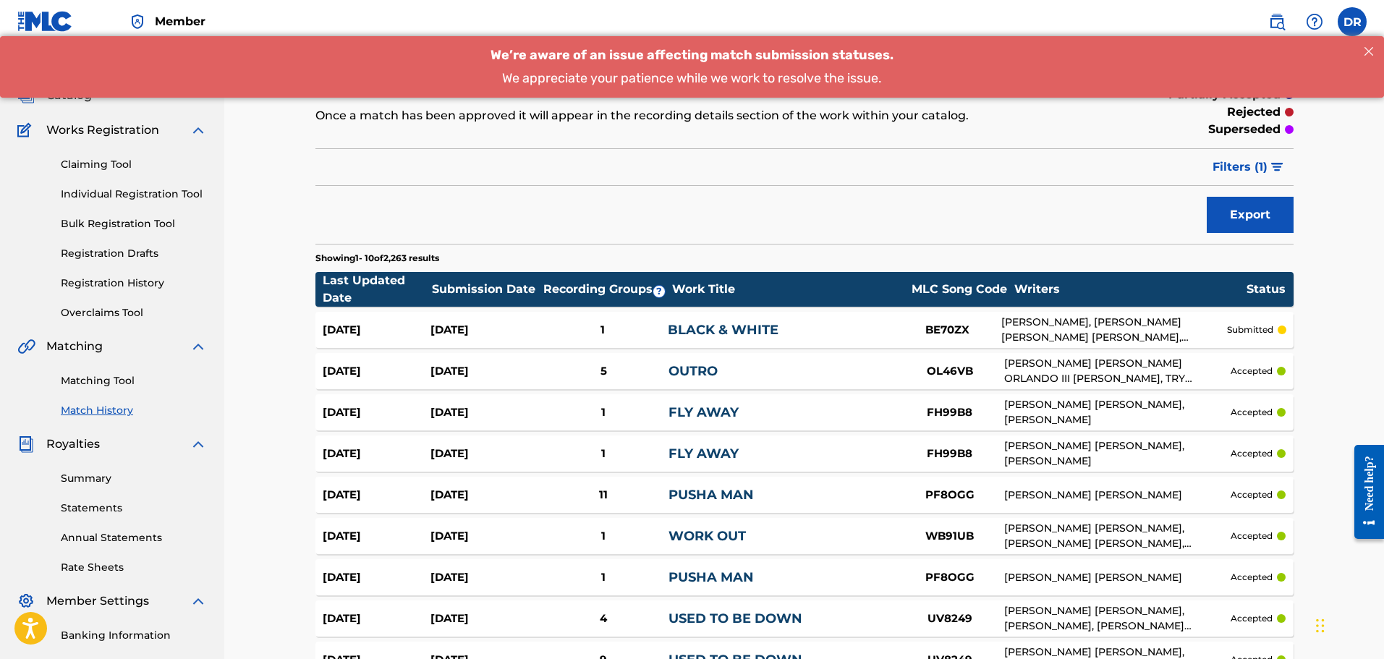
scroll to position [35, 0]
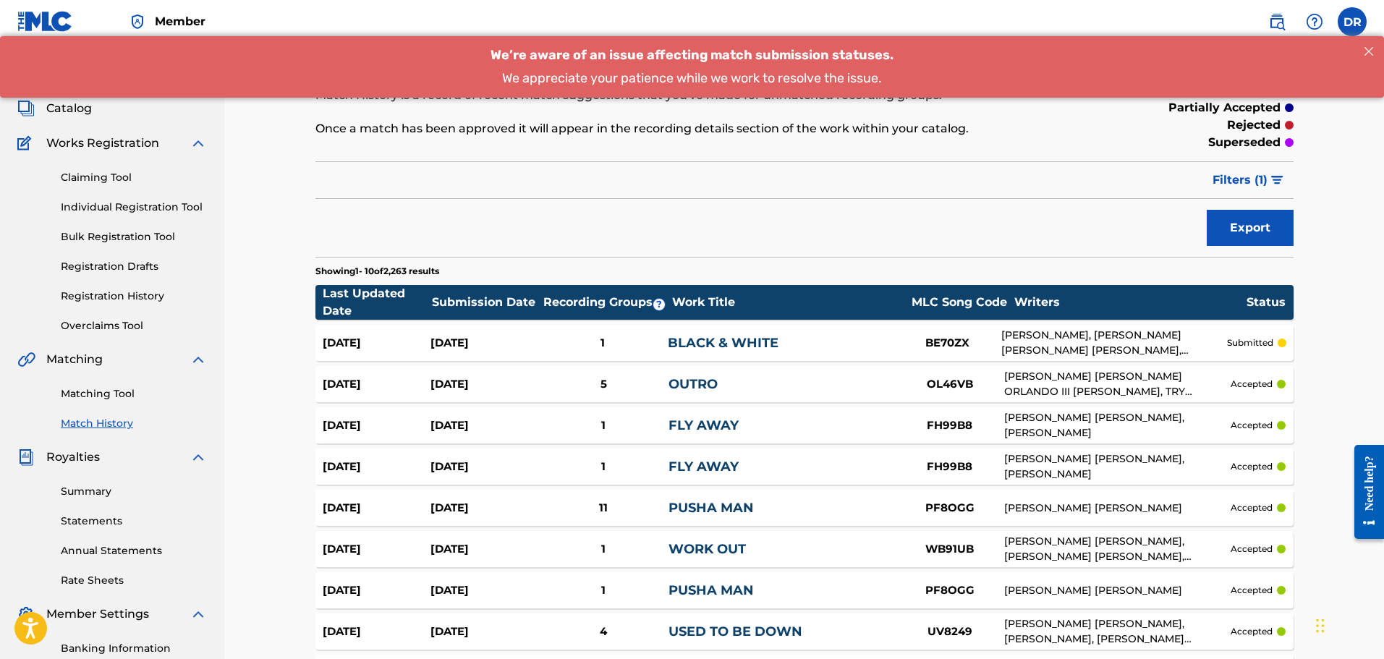
click at [96, 394] on link "Matching Tool" at bounding box center [134, 393] width 146 height 15
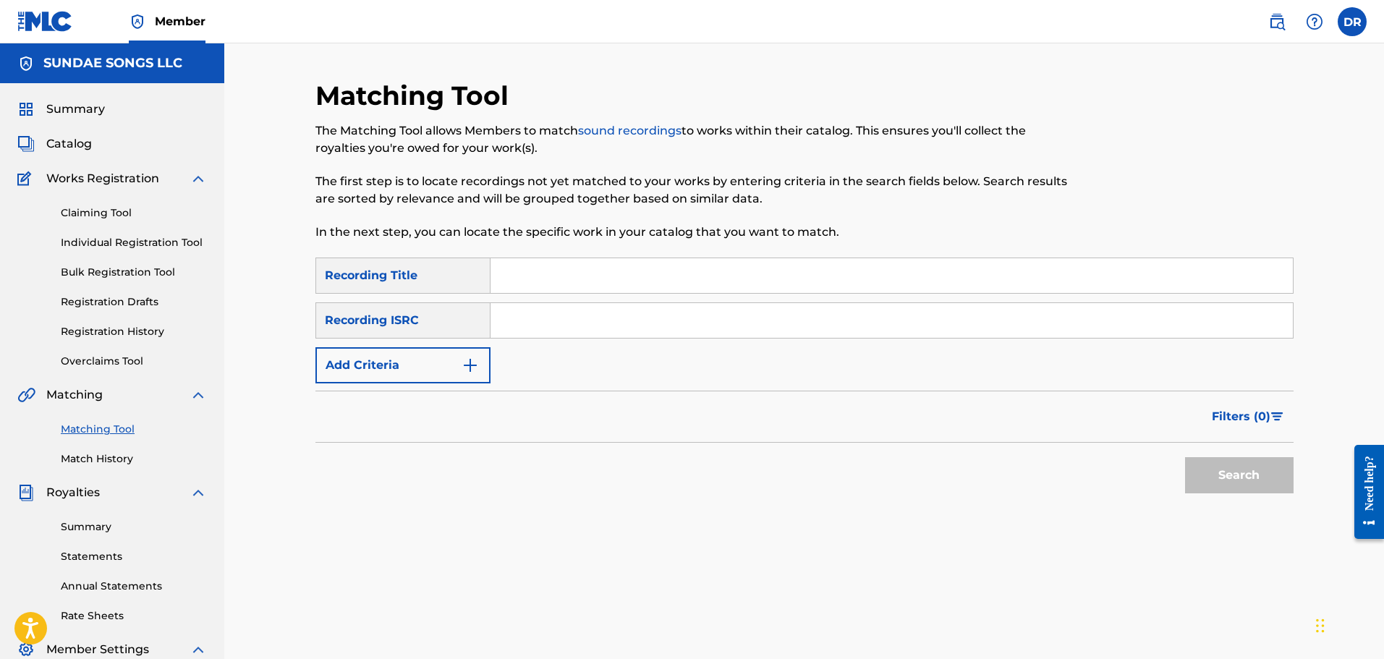
click at [557, 282] on input "Search Form" at bounding box center [892, 275] width 803 height 35
type input "imagine"
click at [449, 359] on button "Add Criteria" at bounding box center [403, 365] width 175 height 36
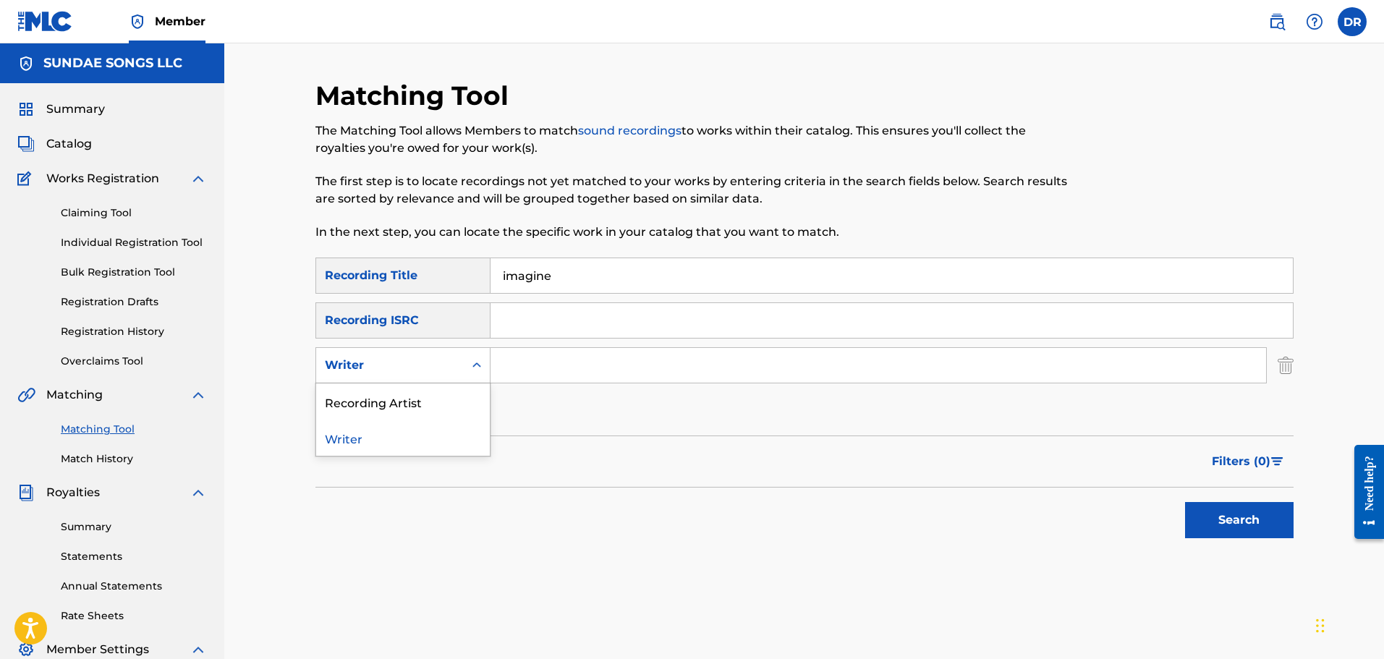
click at [449, 359] on div "Writer" at bounding box center [390, 365] width 130 height 17
click at [442, 396] on div "Recording Artist" at bounding box center [403, 402] width 174 height 36
click at [532, 363] on input "Search Form" at bounding box center [879, 365] width 776 height 35
type input "[PERSON_NAME]"
click at [1274, 520] on button "Search" at bounding box center [1239, 520] width 109 height 36
